Goal: Task Accomplishment & Management: Complete application form

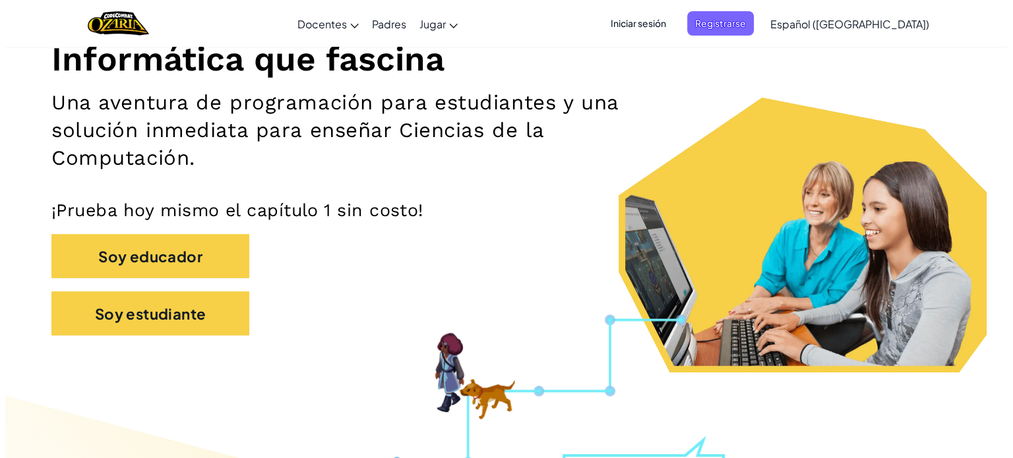
scroll to position [174, 0]
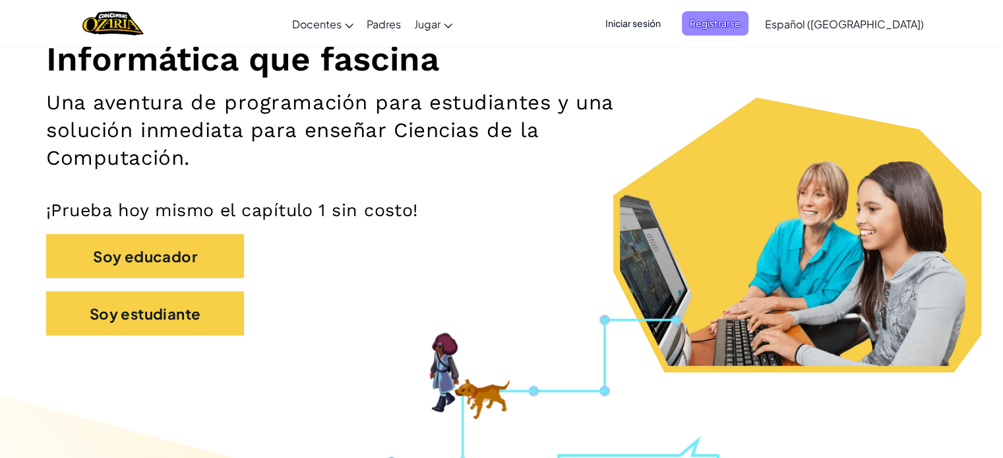
click at [741, 28] on font "Registrarse" at bounding box center [715, 23] width 51 height 12
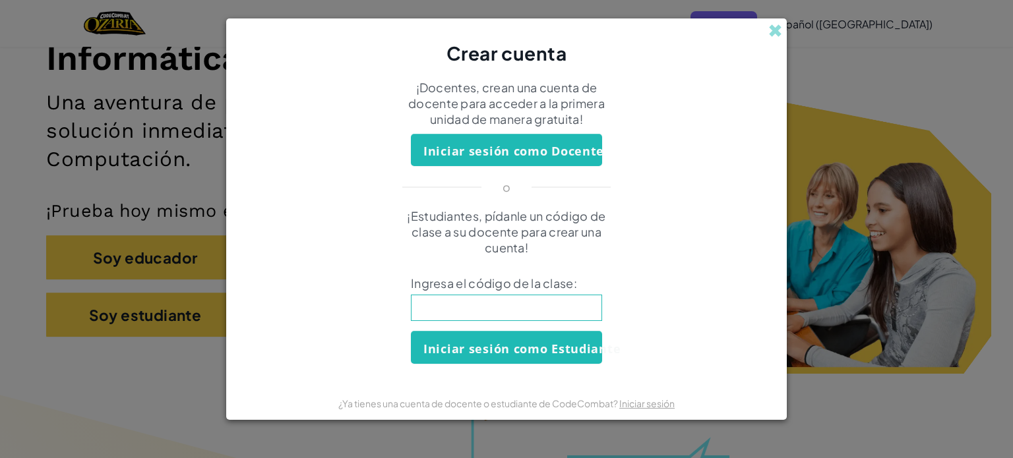
click at [761, 24] on div "Crear cuenta" at bounding box center [506, 42] width 561 height 48
click at [774, 26] on span at bounding box center [776, 31] width 14 height 14
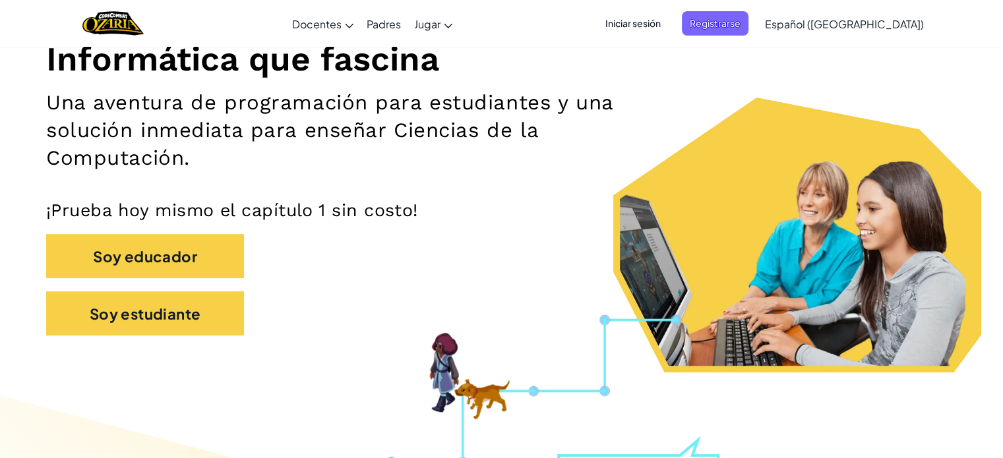
click at [661, 24] on font "Iniciar sesión" at bounding box center [633, 23] width 55 height 12
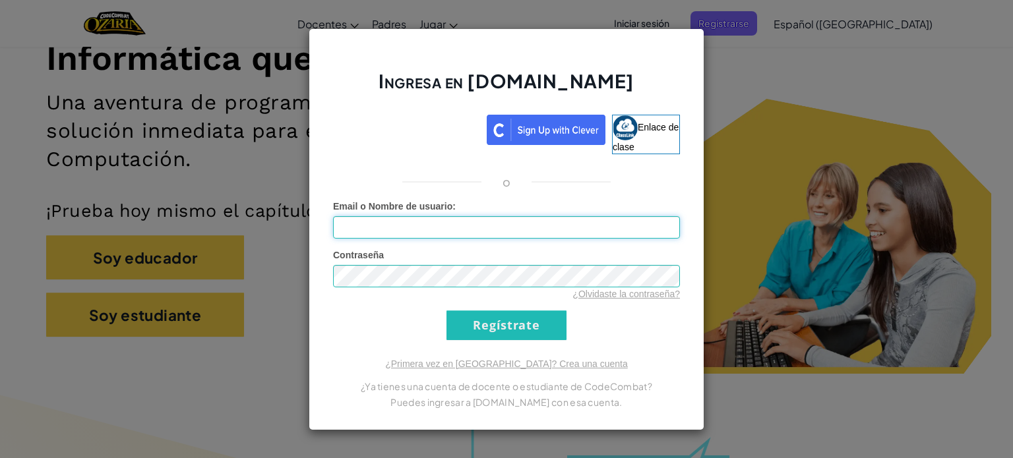
click at [396, 231] on input "Email o Nombre de usuario :" at bounding box center [506, 227] width 347 height 22
type input "[EMAIL_ADDRESS][DOMAIN_NAME]"
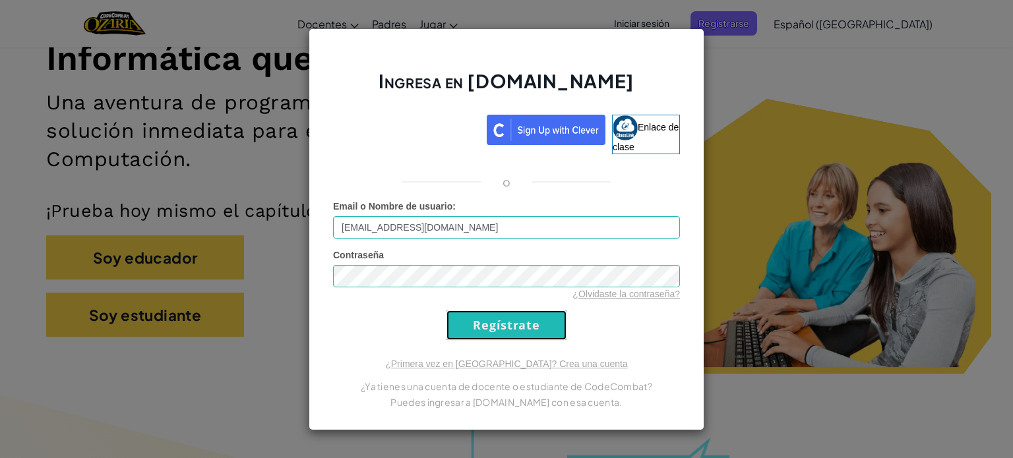
click at [472, 319] on input "Regístrate" at bounding box center [507, 326] width 120 height 30
